Goal: Task Accomplishment & Management: Complete application form

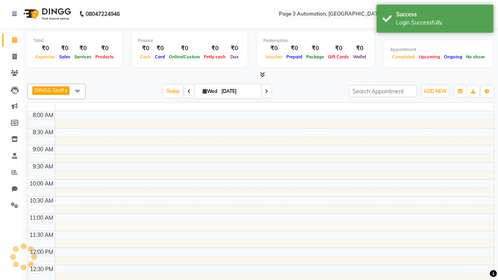
select select "en"
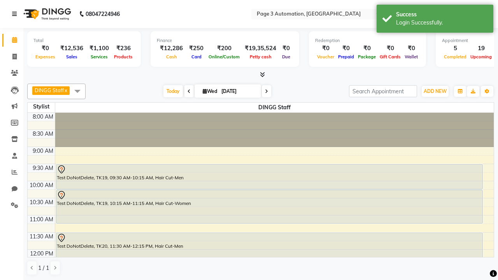
click at [16, 14] on icon at bounding box center [14, 13] width 5 height 5
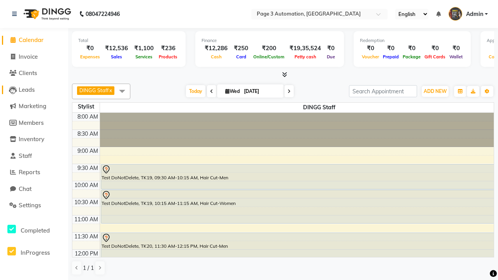
click at [34, 89] on span "Leads" at bounding box center [27, 89] width 16 height 7
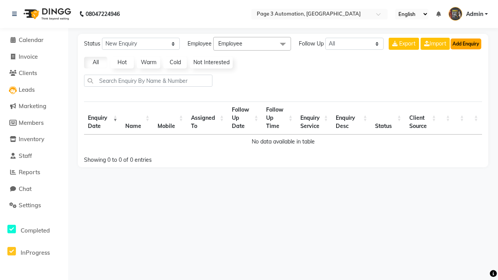
click at [465, 44] on button "Add Enquiry" at bounding box center [465, 43] width 31 height 11
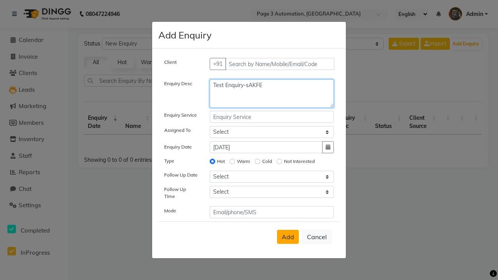
type textarea "Test Enquiry-sAKFE"
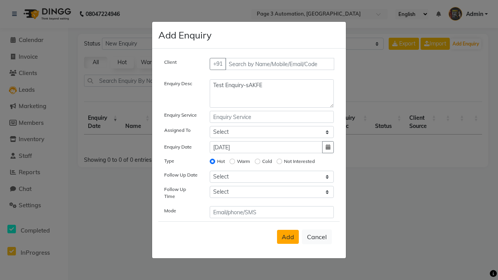
click at [288, 237] on span "Add" at bounding box center [288, 237] width 12 height 8
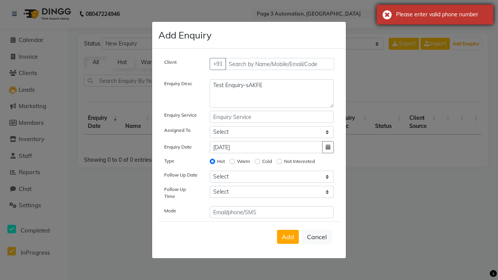
click at [435, 14] on div "Please enter valid phone number" at bounding box center [441, 14] width 91 height 8
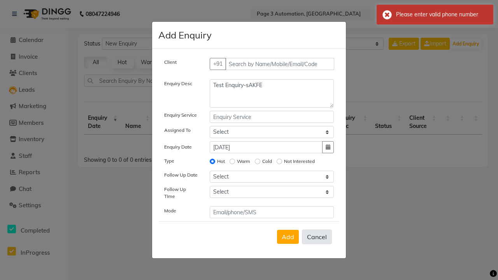
click at [317, 237] on button "Cancel" at bounding box center [317, 236] width 30 height 15
select select
radio input "false"
select select
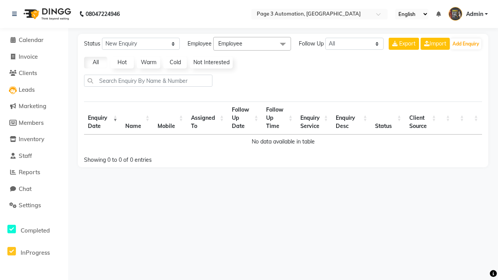
click at [468, 14] on span "Admin" at bounding box center [474, 14] width 17 height 8
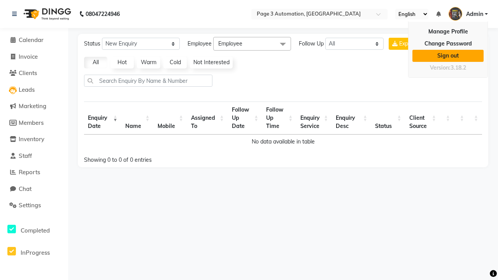
click at [448, 56] on link "Sign out" at bounding box center [447, 56] width 71 height 12
